Goal: Transaction & Acquisition: Complete application form

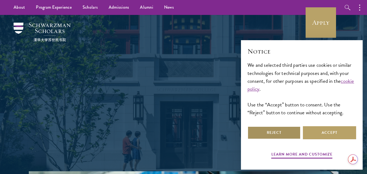
click at [289, 131] on button "Reject" at bounding box center [273, 132] width 53 height 13
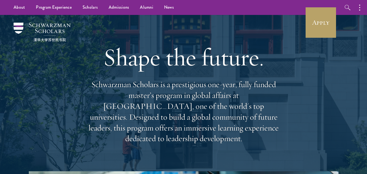
drag, startPoint x: 370, startPoint y: 17, endPoint x: 367, endPoint y: 8, distance: 9.0
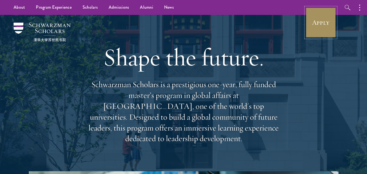
click at [325, 20] on link "Apply" at bounding box center [320, 22] width 30 height 30
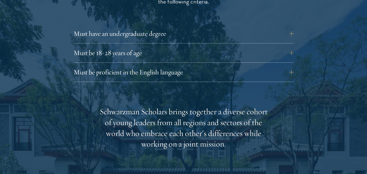
scroll to position [778, 0]
